Goal: Navigation & Orientation: Find specific page/section

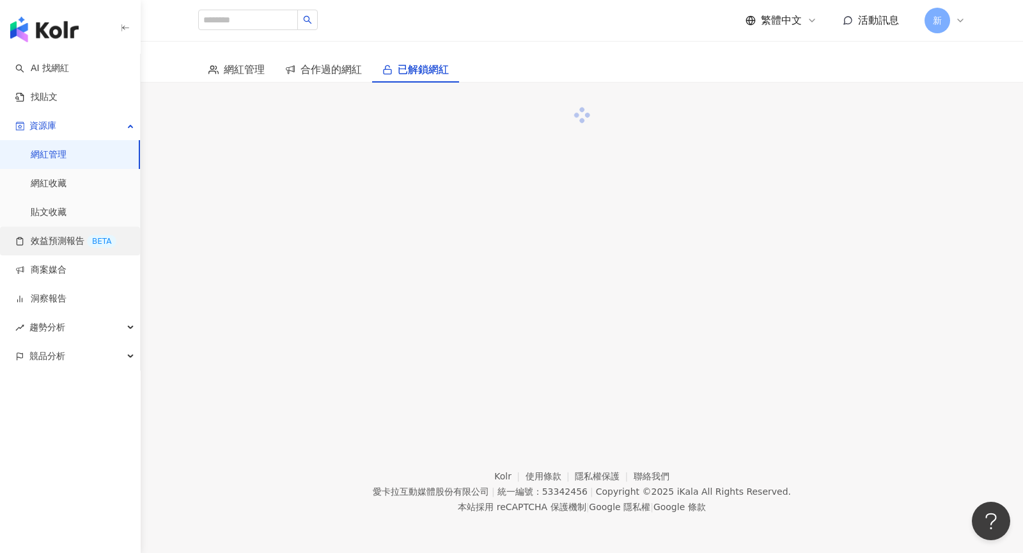
click at [66, 237] on link "效益預測報告 BETA" at bounding box center [65, 241] width 101 height 13
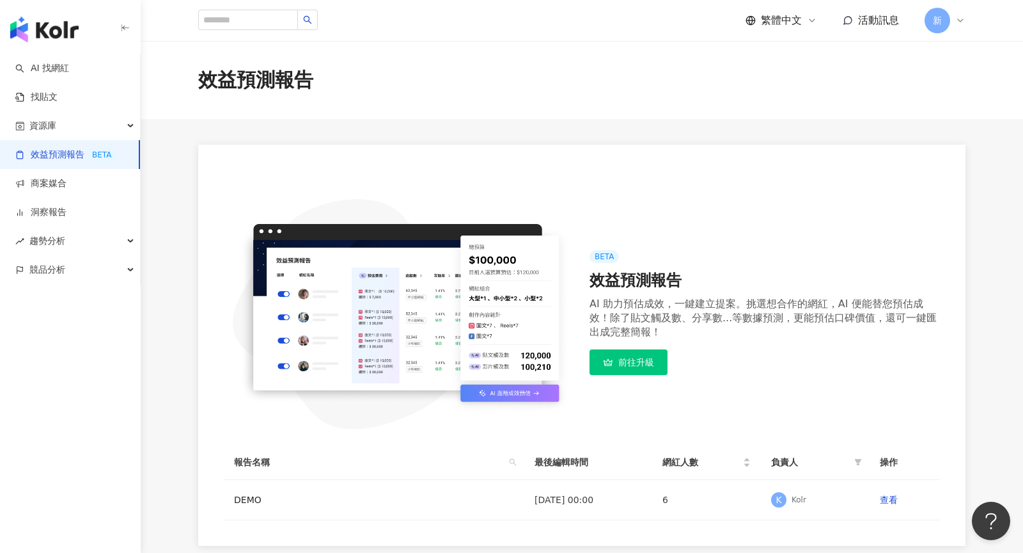
click at [961, 22] on icon at bounding box center [960, 20] width 5 height 3
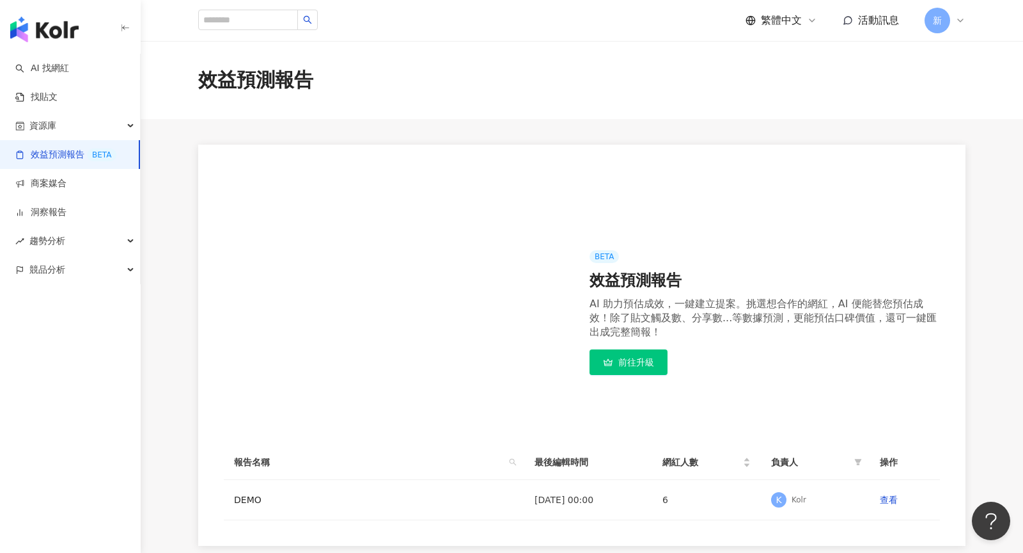
scroll to position [30, 0]
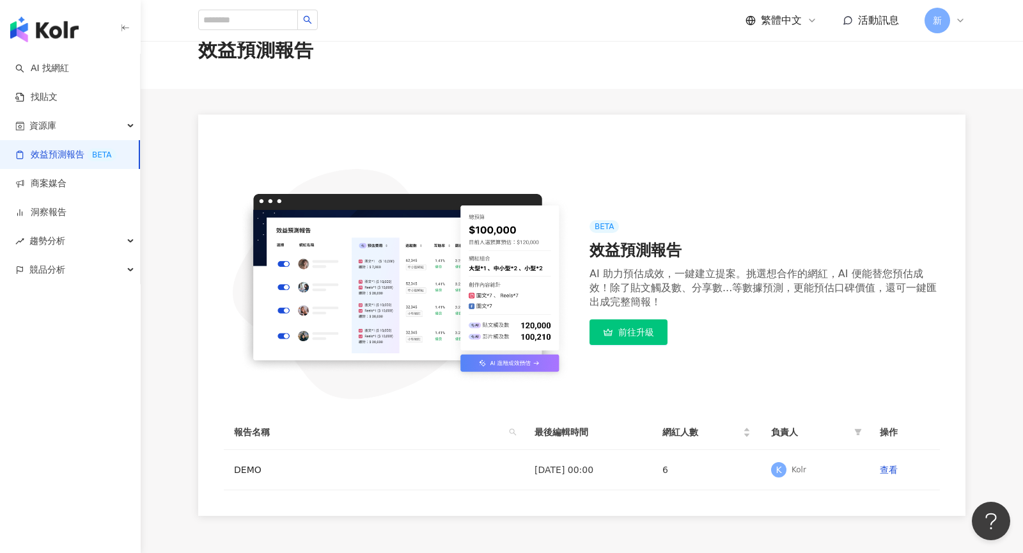
click at [643, 329] on span "前往升級" at bounding box center [637, 332] width 36 height 10
click at [958, 17] on icon at bounding box center [961, 20] width 10 height 10
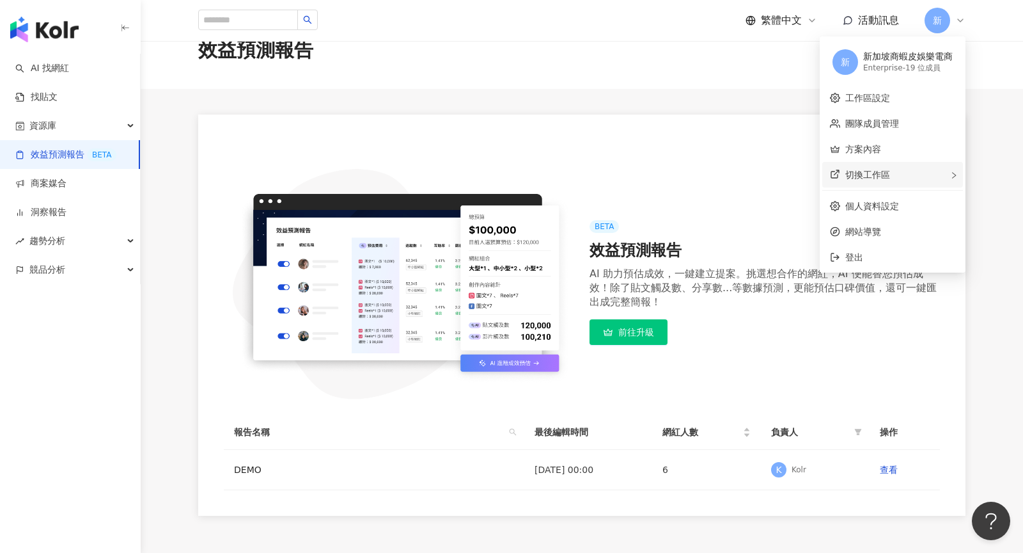
click at [903, 173] on div "切換工作區" at bounding box center [893, 175] width 141 height 26
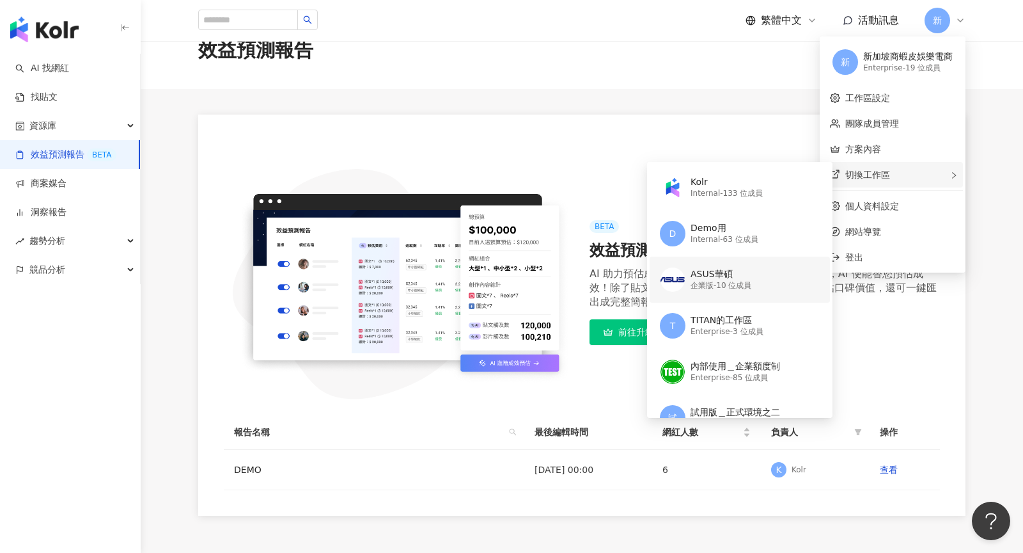
click at [762, 288] on div "ASUS華碩 企業版 - 10 位成員" at bounding box center [738, 280] width 157 height 46
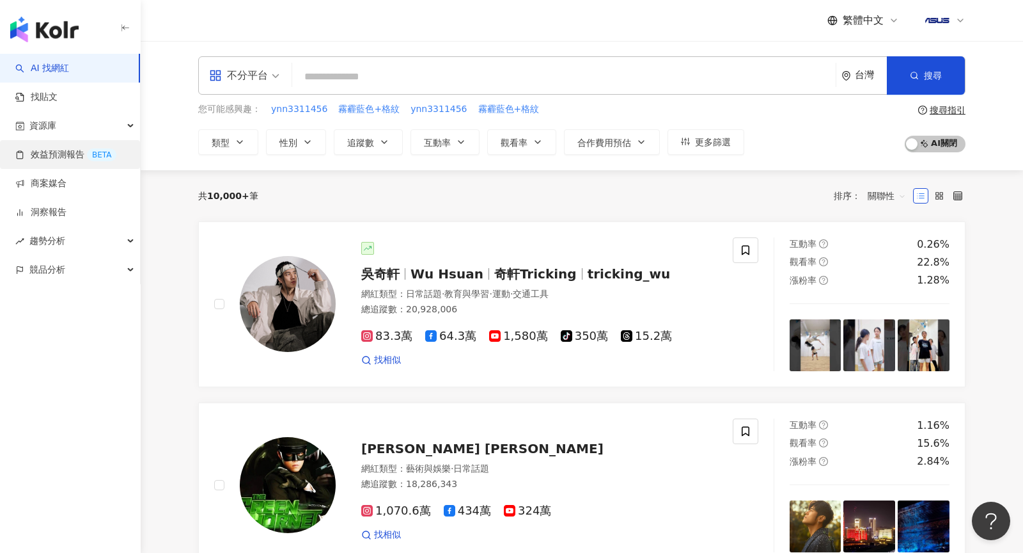
click at [73, 155] on link "效益預測報告 BETA" at bounding box center [65, 154] width 101 height 13
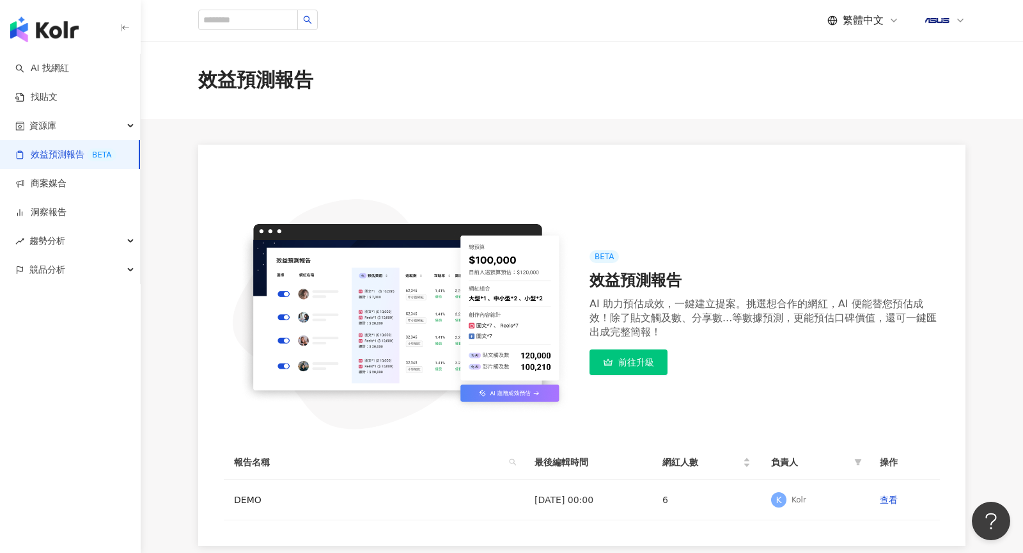
scroll to position [52, 0]
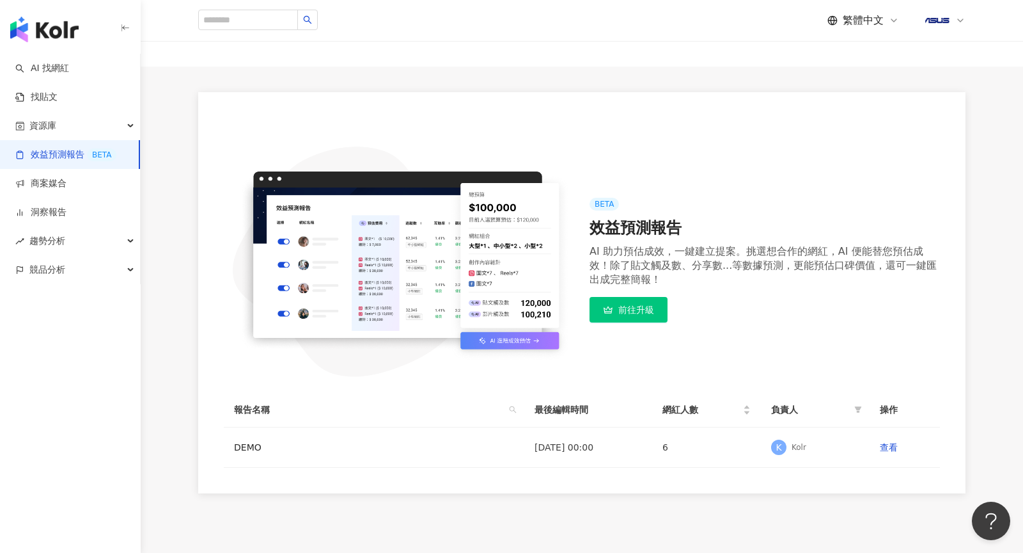
click at [942, 19] on img at bounding box center [938, 20] width 24 height 24
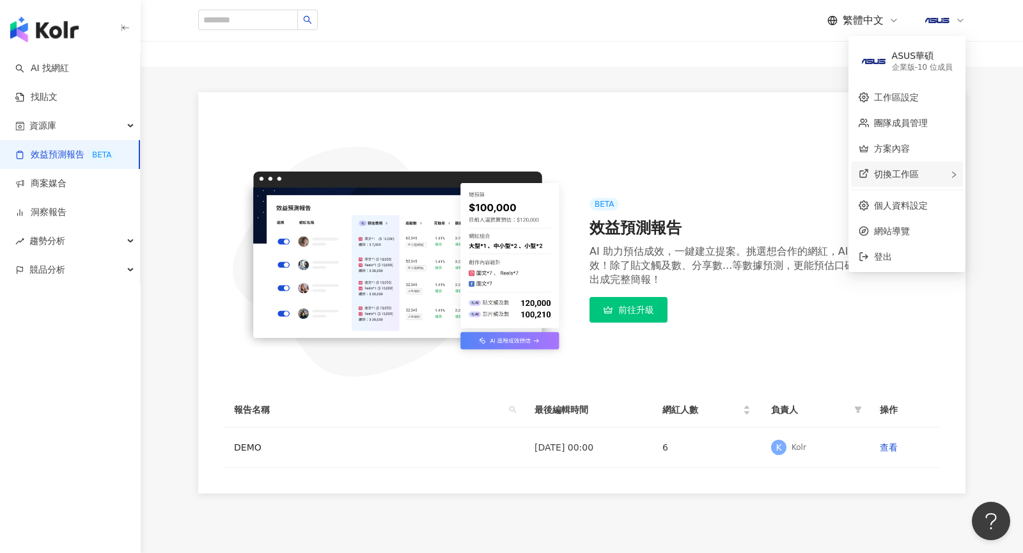
click at [899, 177] on span "切換工作區" at bounding box center [896, 174] width 45 height 10
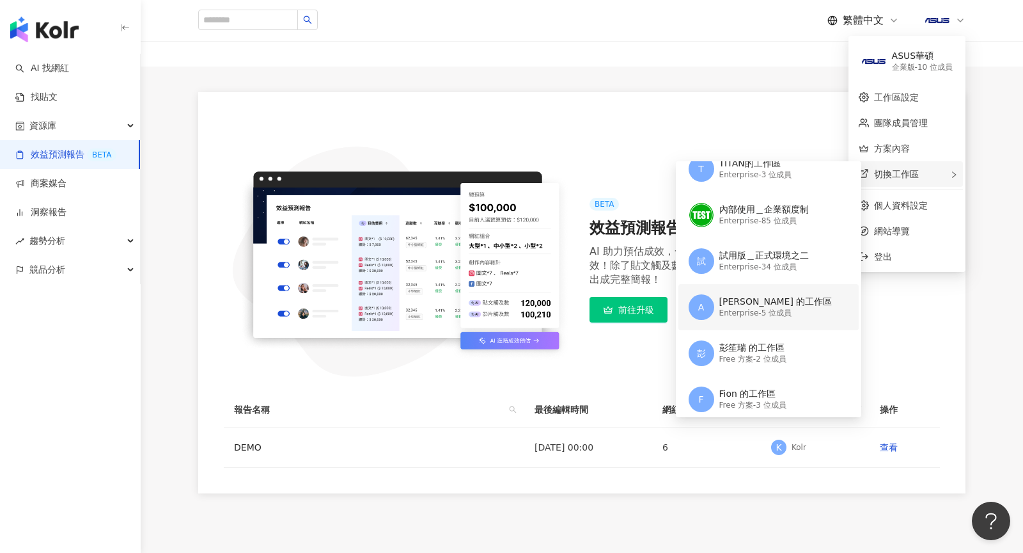
scroll to position [238, 0]
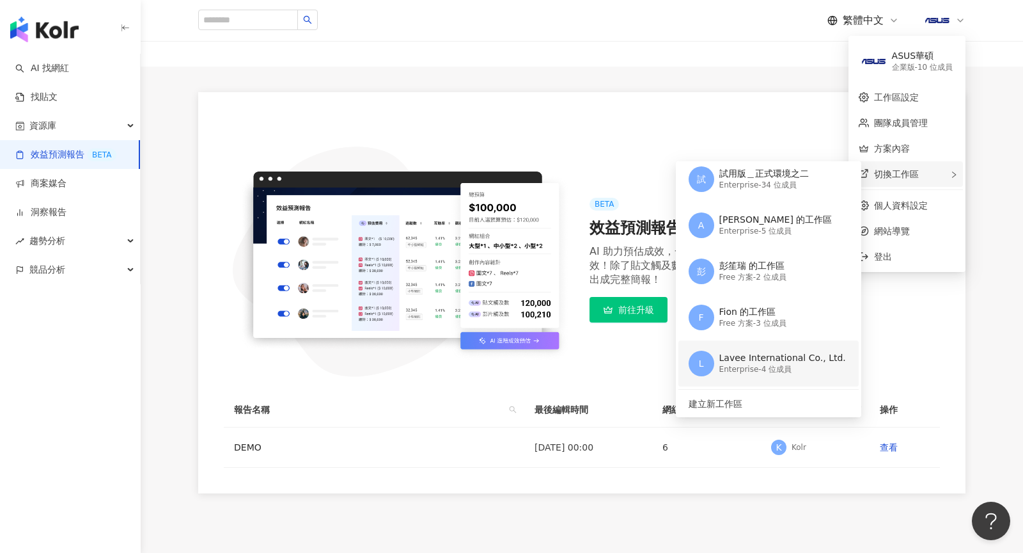
click at [754, 360] on div "Lavee International Co., Ltd." at bounding box center [783, 358] width 127 height 13
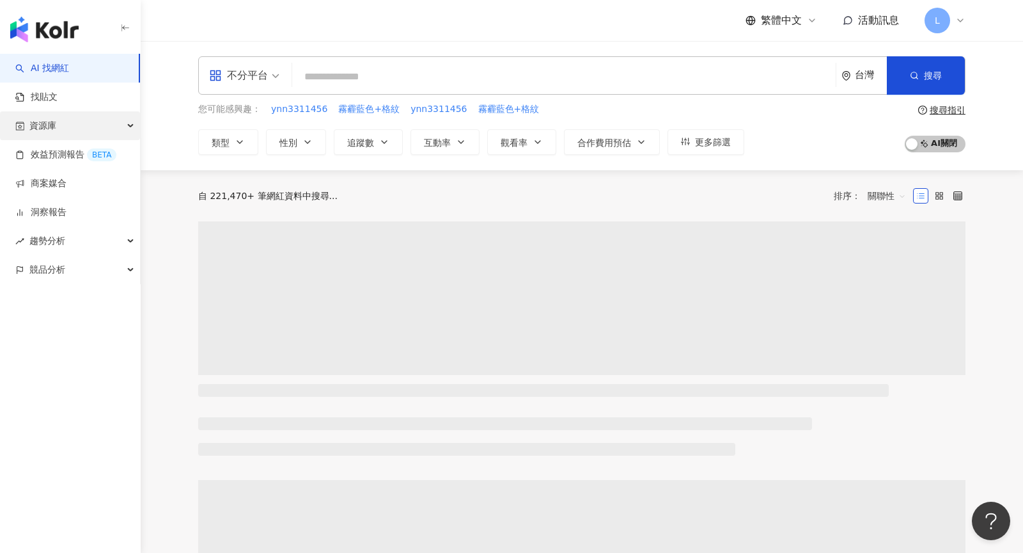
click at [70, 132] on div "資源庫" at bounding box center [70, 125] width 140 height 29
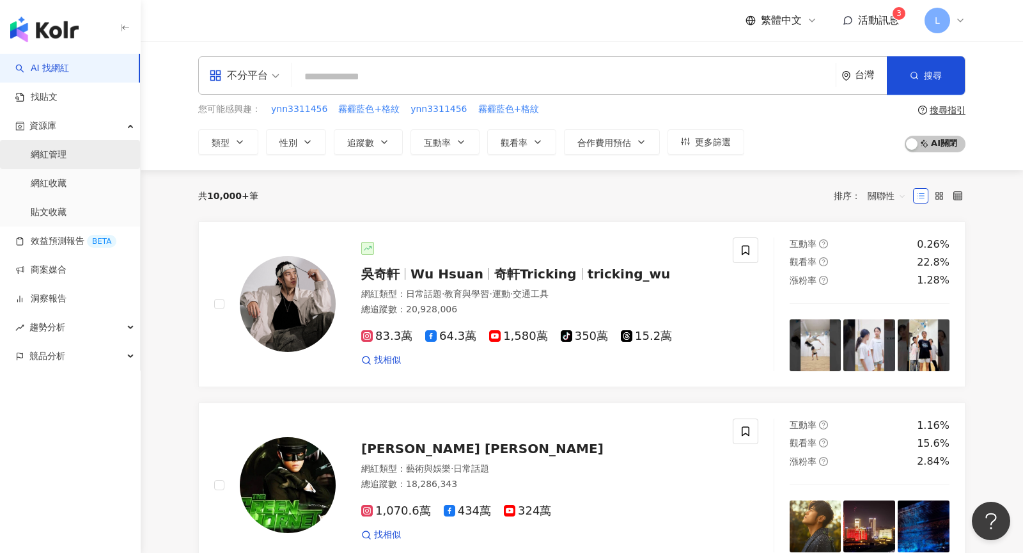
click at [67, 161] on link "網紅管理" at bounding box center [49, 154] width 36 height 13
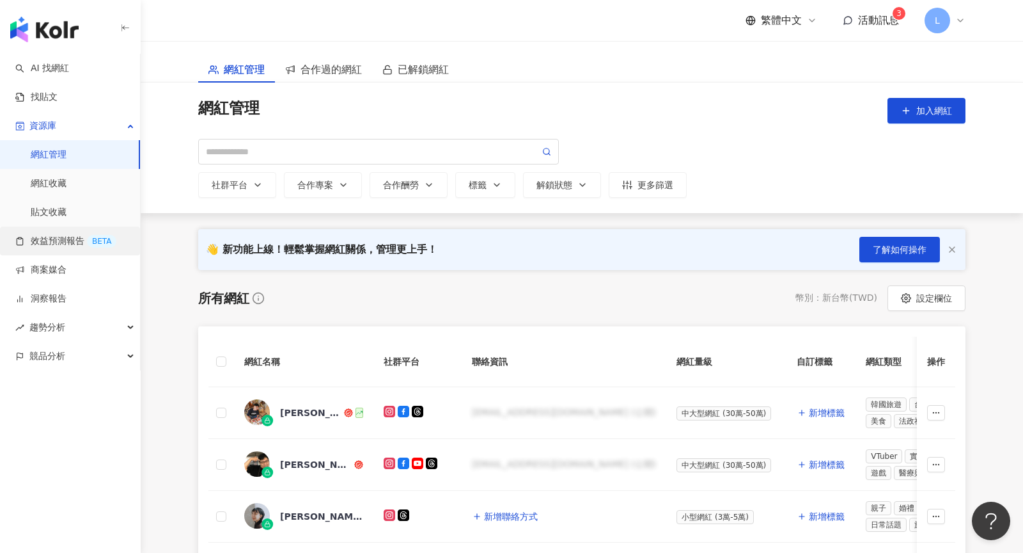
click at [62, 247] on link "效益預測報告 BETA" at bounding box center [65, 241] width 101 height 13
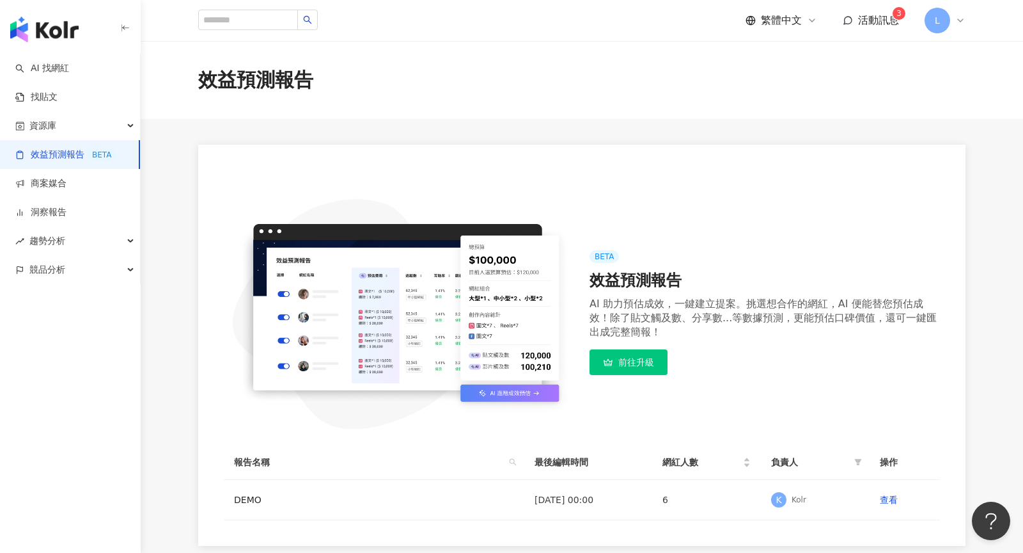
click at [953, 17] on div "L" at bounding box center [945, 21] width 41 height 26
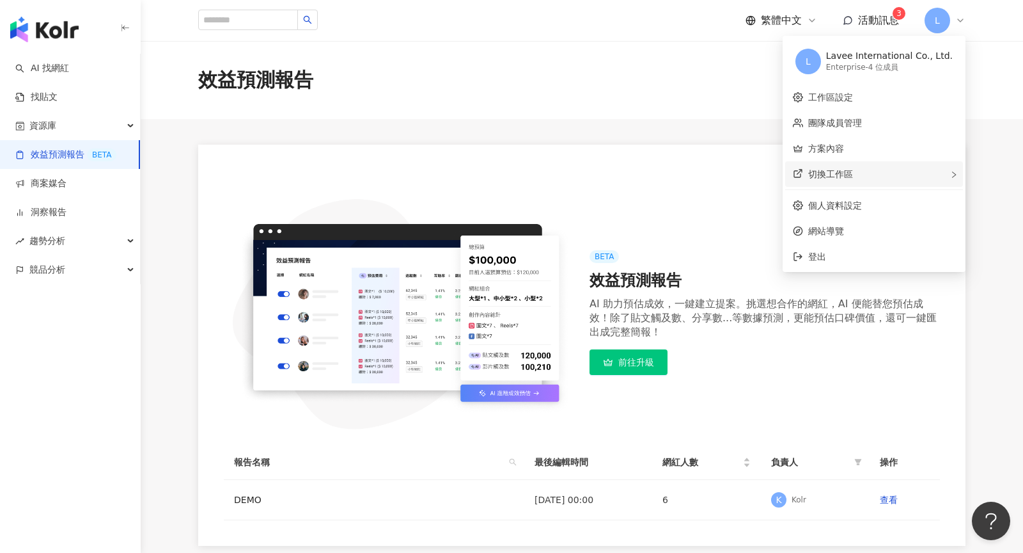
click at [867, 175] on div "切換工作區" at bounding box center [875, 174] width 178 height 26
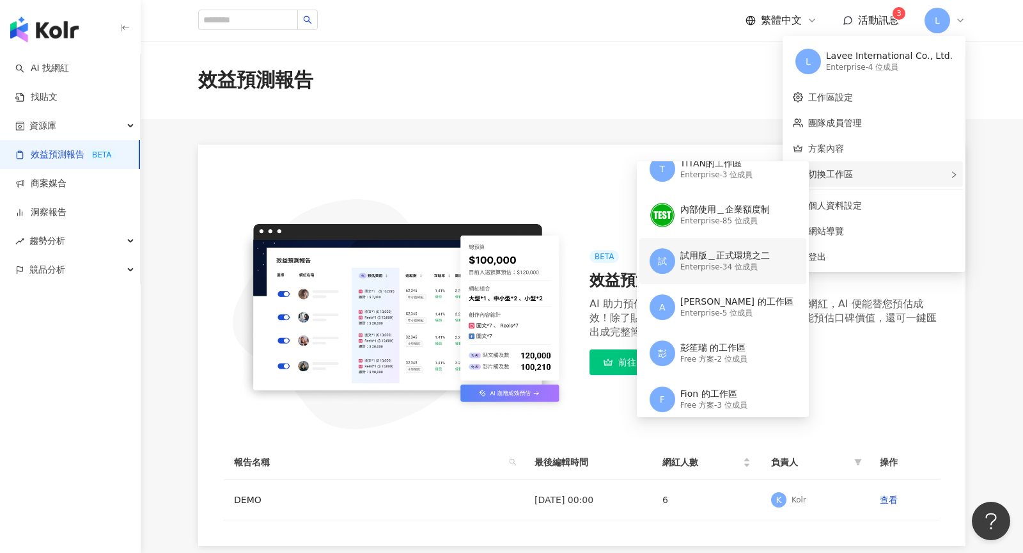
scroll to position [235, 0]
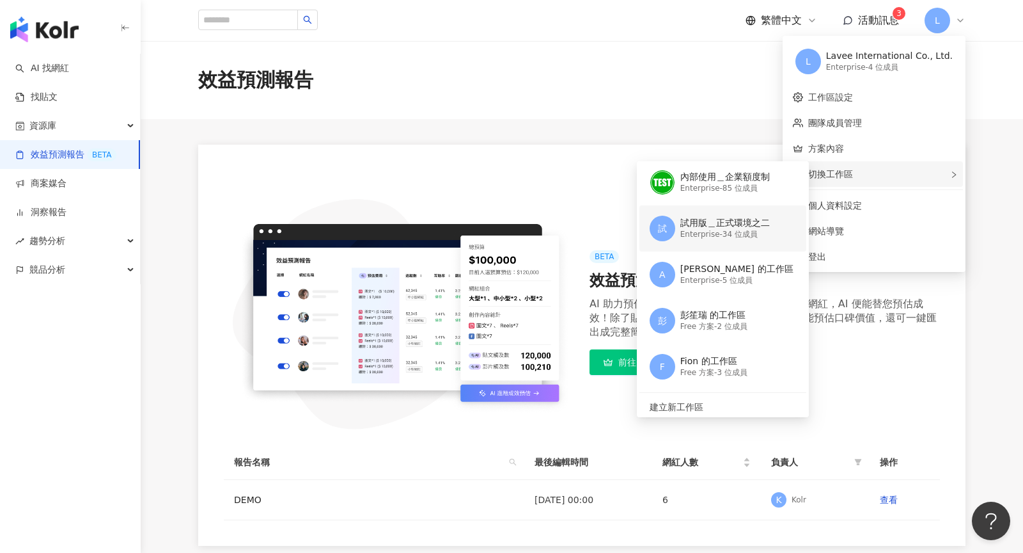
click at [748, 233] on div "Enterprise - 34 位成員" at bounding box center [726, 234] width 90 height 11
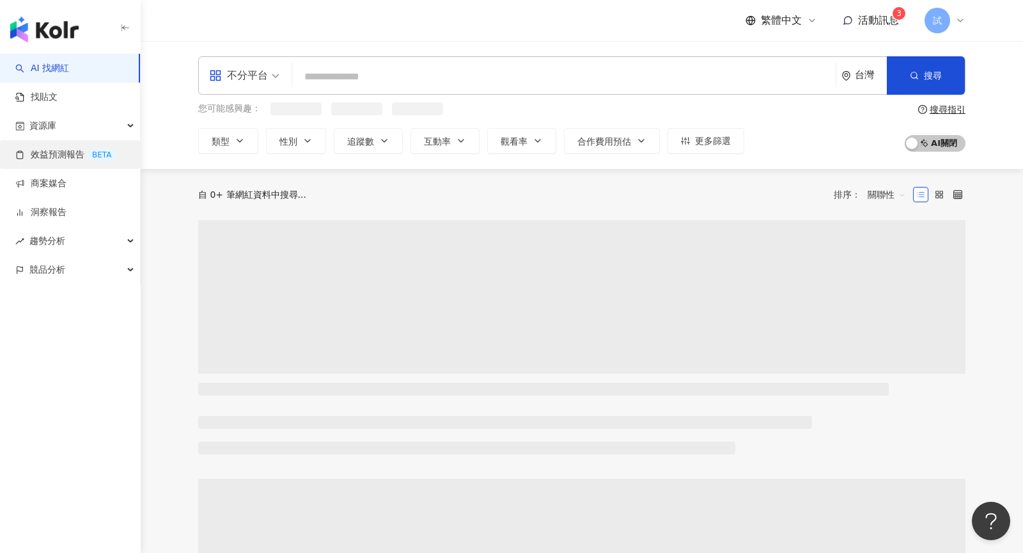
click at [72, 148] on link "效益預測報告 BETA" at bounding box center [65, 154] width 101 height 13
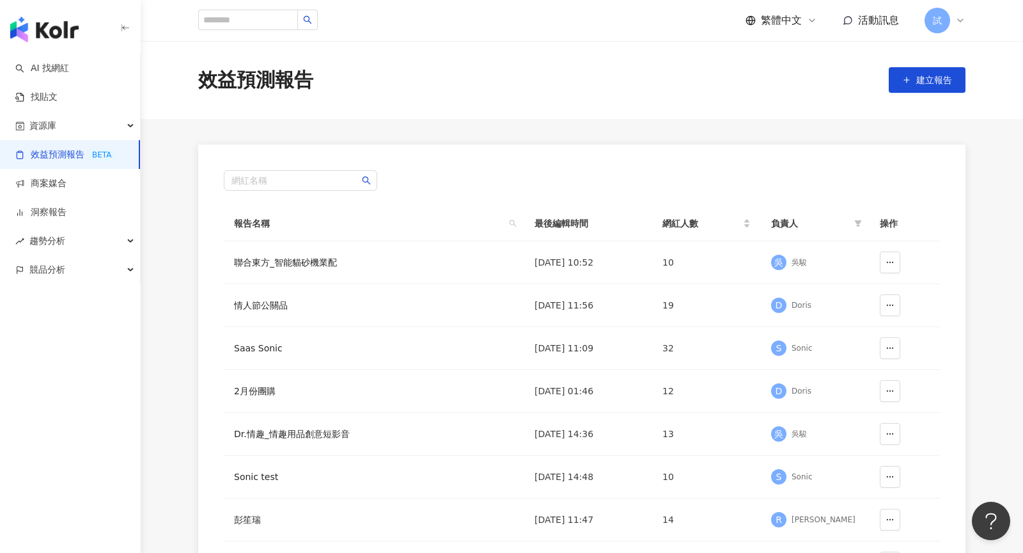
click at [958, 24] on icon at bounding box center [961, 20] width 10 height 10
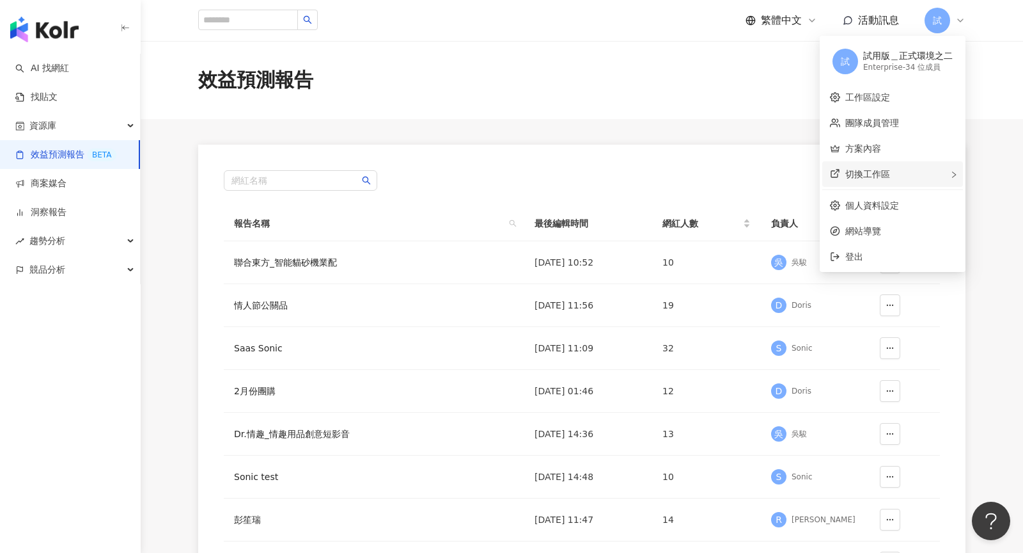
click at [871, 170] on span "切換工作區" at bounding box center [868, 174] width 45 height 10
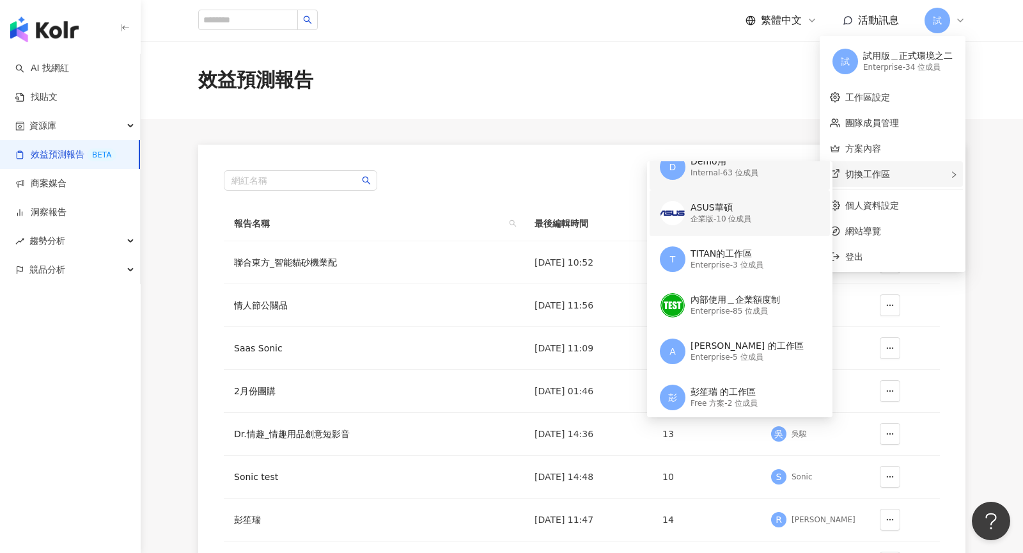
scroll to position [115, 0]
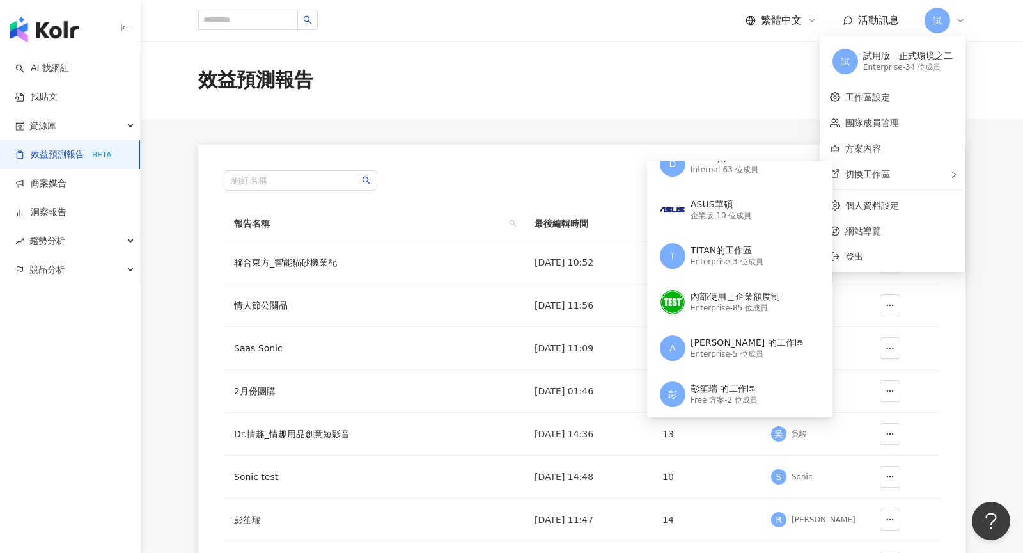
click at [1022, 300] on main "效益預測報告 建立報告 網紅名稱 報告名稱 最後編輯時間 網紅人數 負責人 操作 聯合東方_智能貓砂機業配 2025/9/23 10:52 10 吳 吳駿 情…" at bounding box center [582, 388] width 883 height 695
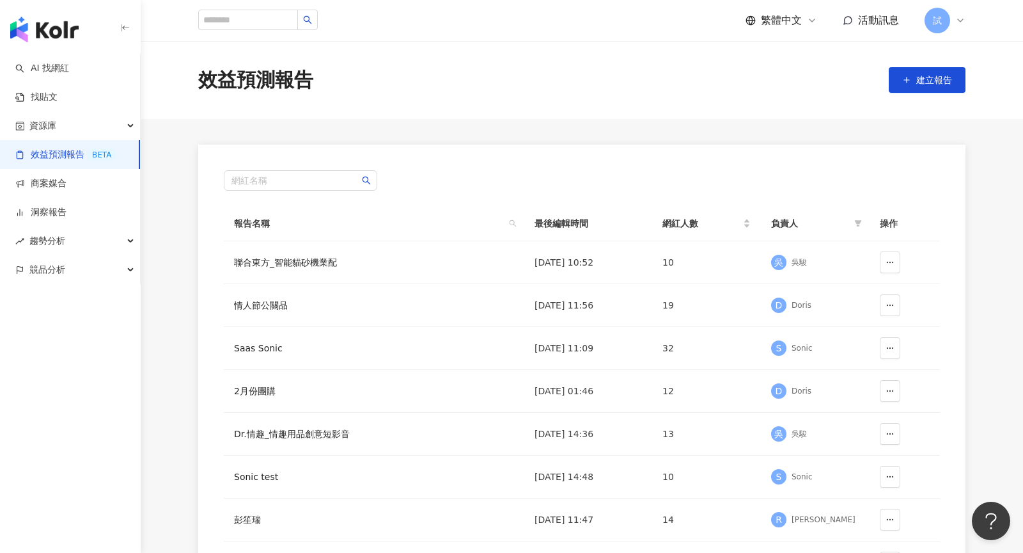
click at [956, 28] on div "試" at bounding box center [945, 21] width 41 height 26
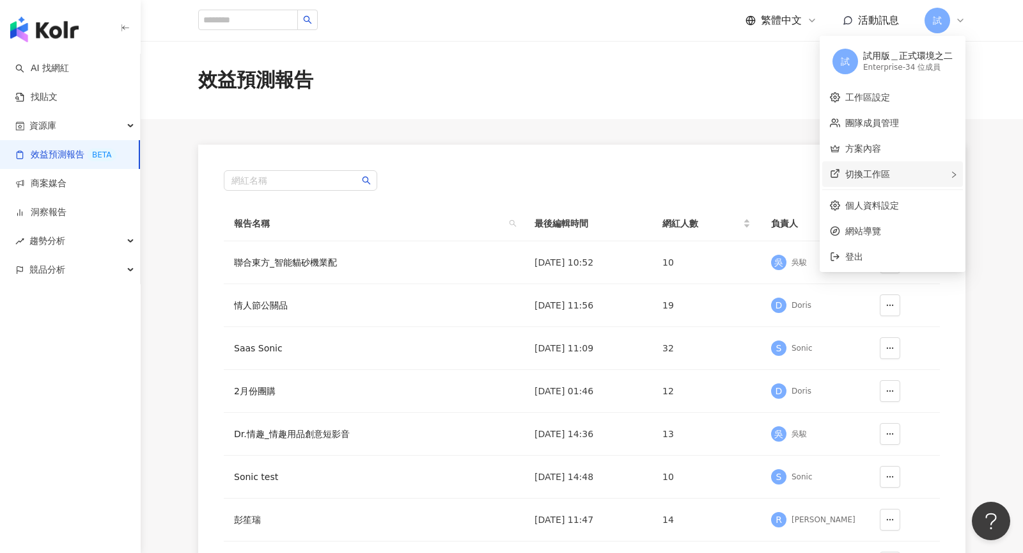
click at [895, 172] on div "切換工作區 新 新加坡商蝦皮娛樂電商 Enterprise - 19 位成員 Kolr Internal - 133 位成員 D Demo用 Internal…" at bounding box center [893, 174] width 141 height 26
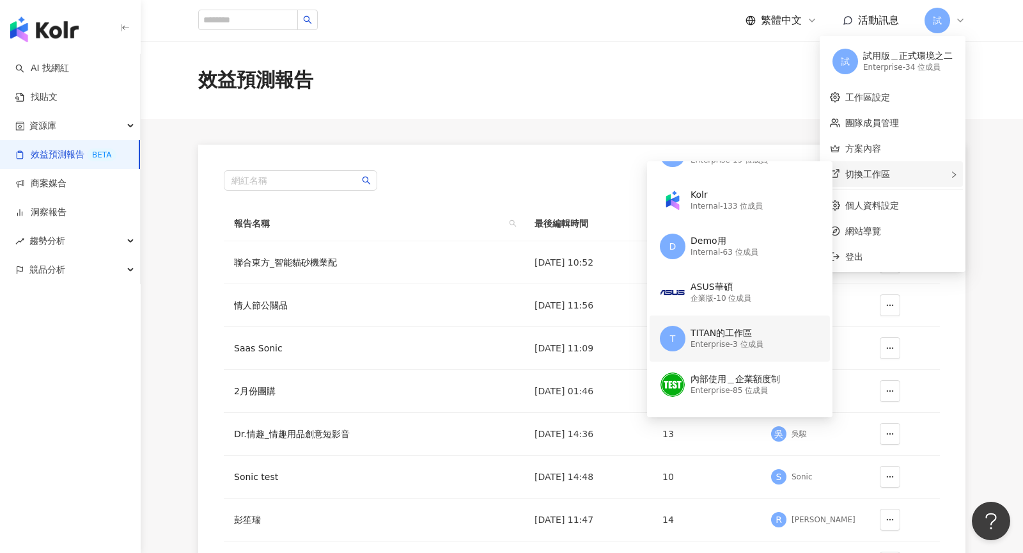
scroll to position [0, 0]
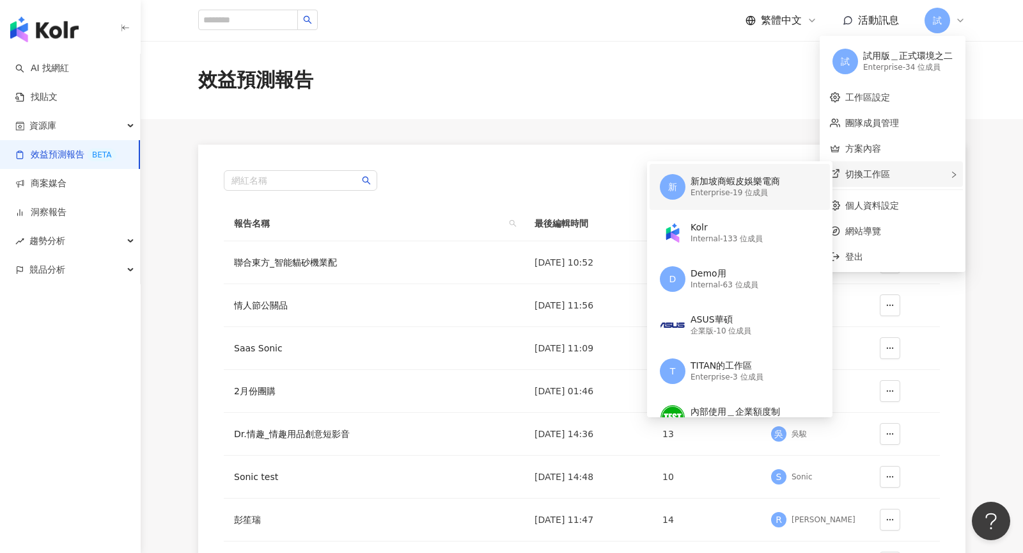
click at [752, 195] on div "Enterprise - 19 位成員" at bounding box center [736, 192] width 90 height 11
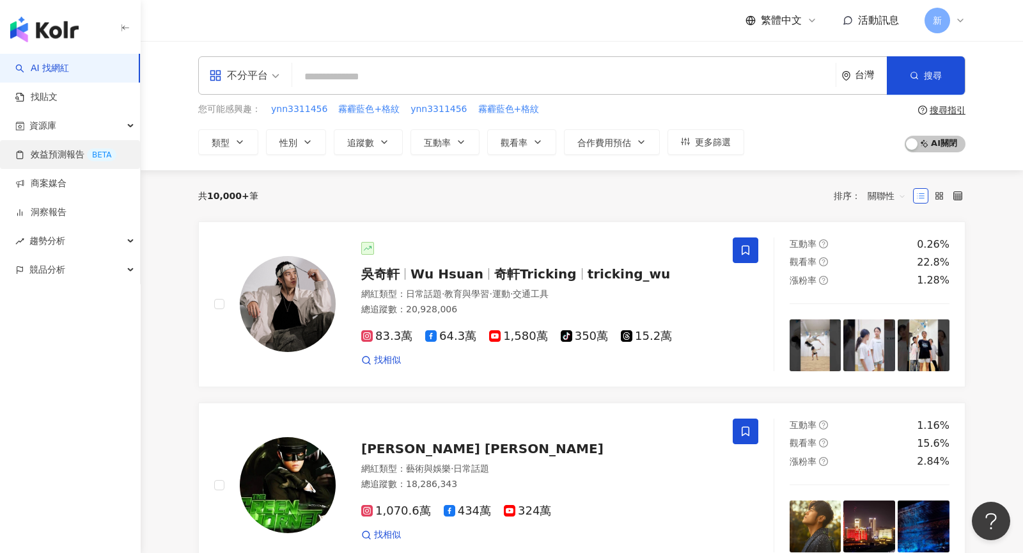
click at [70, 161] on link "效益預測報告 BETA" at bounding box center [65, 154] width 101 height 13
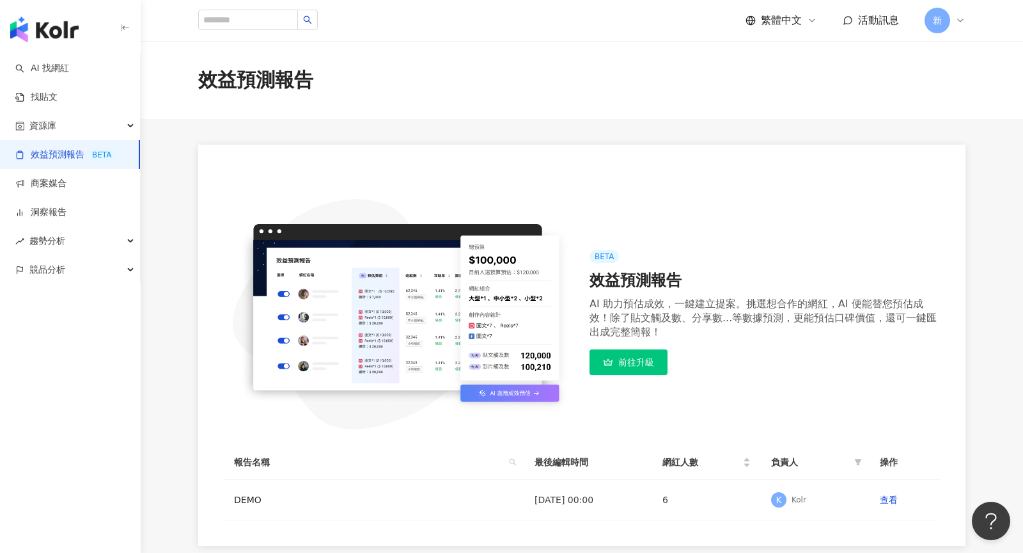
click at [961, 25] on icon at bounding box center [961, 20] width 10 height 10
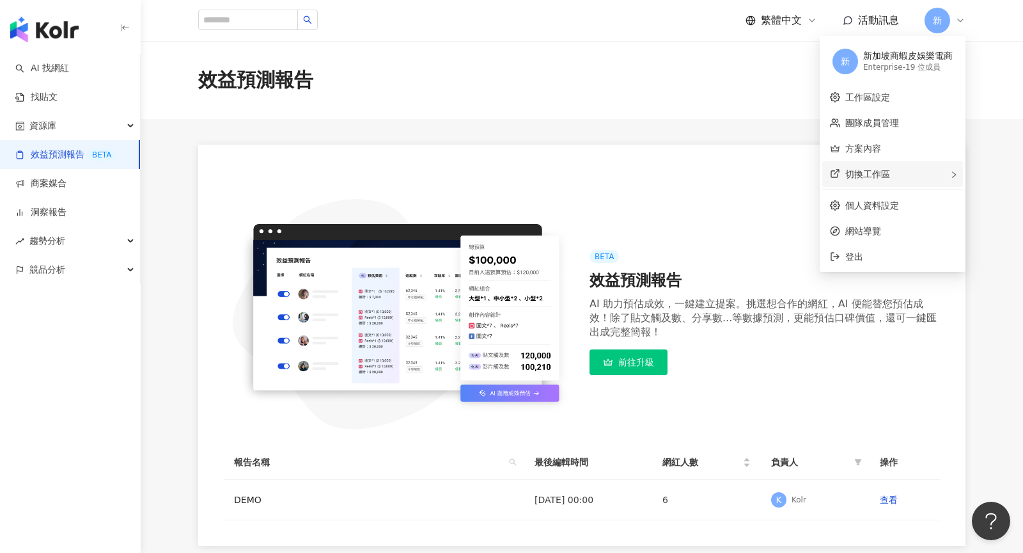
click at [910, 168] on div "切換工作區" at bounding box center [893, 174] width 141 height 26
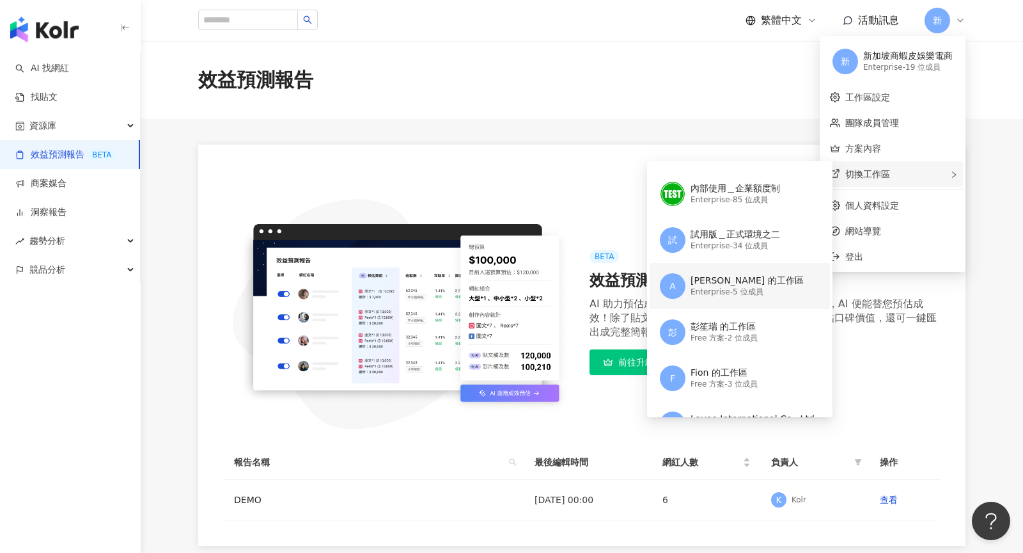
scroll to position [238, 0]
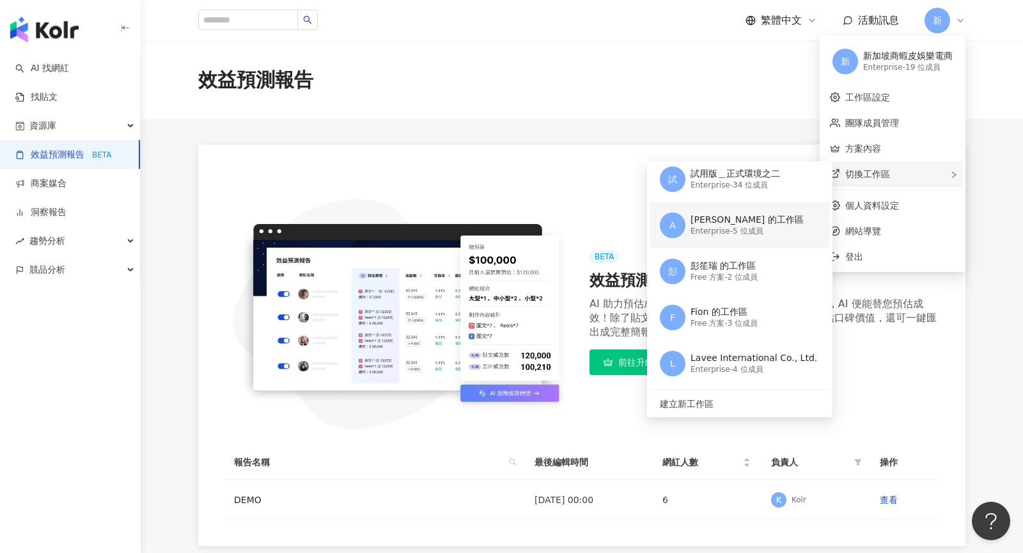
click at [725, 219] on div "Adam Yeh 的工作區" at bounding box center [747, 220] width 113 height 13
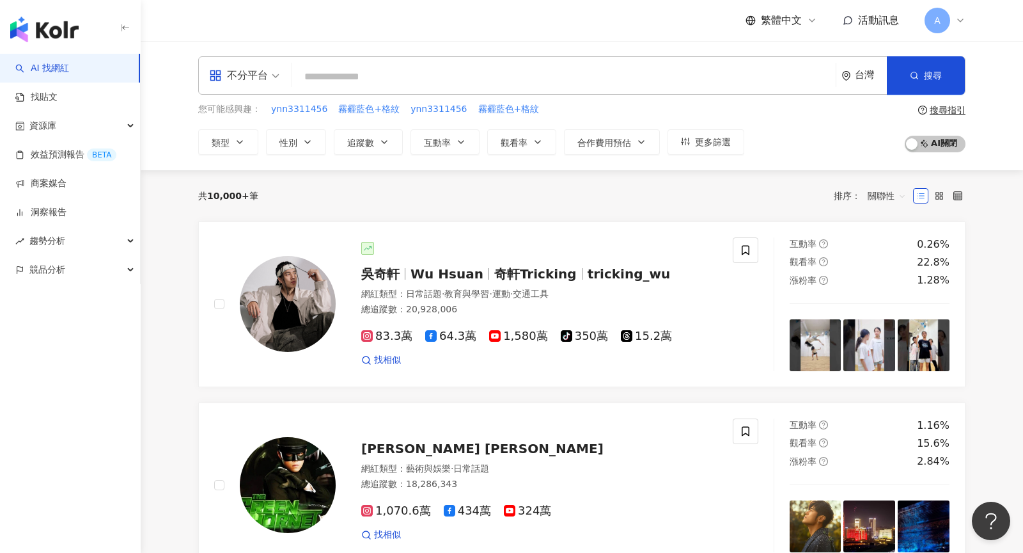
click at [963, 29] on div "A" at bounding box center [945, 21] width 41 height 26
